Goal: Check status: Check status

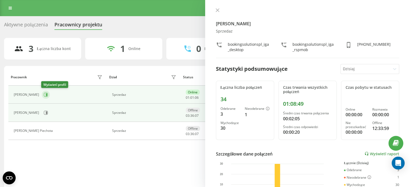
click at [47, 95] on icon at bounding box center [46, 95] width 4 height 4
click at [45, 115] on button at bounding box center [46, 113] width 8 height 8
click at [44, 94] on icon at bounding box center [46, 95] width 4 height 4
click at [47, 114] on button at bounding box center [46, 113] width 8 height 8
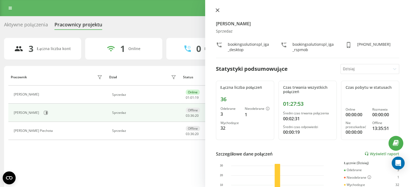
drag, startPoint x: 213, startPoint y: 13, endPoint x: 218, endPoint y: 13, distance: 4.9
click at [218, 13] on button at bounding box center [217, 10] width 7 height 5
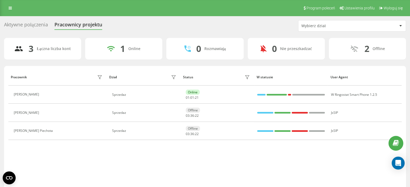
drag, startPoint x: 204, startPoint y: 19, endPoint x: 228, endPoint y: 186, distance: 168.4
click at [183, 171] on div "Pracownik Dział Status W statusie User Agent [PERSON_NAME] Sprzedaz Online 01 :…" at bounding box center [204, 130] width 393 height 122
